Goal: Navigation & Orientation: Go to known website

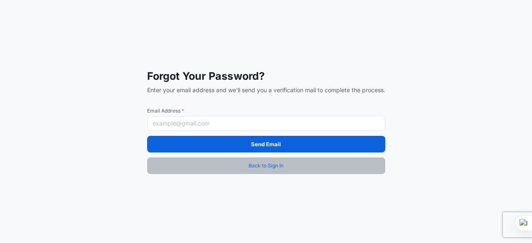
click at [268, 164] on span "Back to Sign In" at bounding box center [266, 166] width 35 height 8
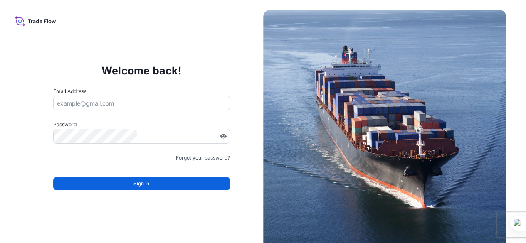
click at [190, 92] on div "Email Address" at bounding box center [141, 98] width 177 height 23
click at [179, 103] on input "Email Address" at bounding box center [141, 103] width 177 height 15
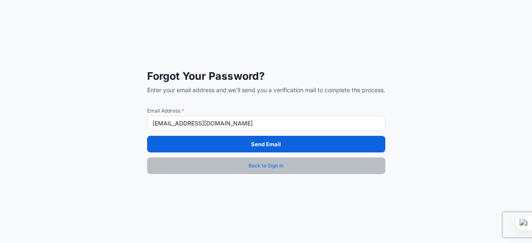
click at [259, 170] on link "Back to Sign In" at bounding box center [266, 166] width 238 height 17
